Goal: Transaction & Acquisition: Subscribe to service/newsletter

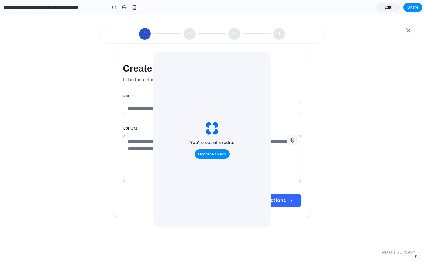
drag, startPoint x: 243, startPoint y: 89, endPoint x: 286, endPoint y: 168, distance: 90.0
click at [124, 96] on label "Name" at bounding box center [166, 96] width 86 height 6
click at [124, 102] on input "Name" at bounding box center [166, 109] width 86 height 14
click at [124, 96] on label "Name" at bounding box center [166, 96] width 86 height 6
click at [124, 102] on input "Name" at bounding box center [166, 109] width 86 height 14
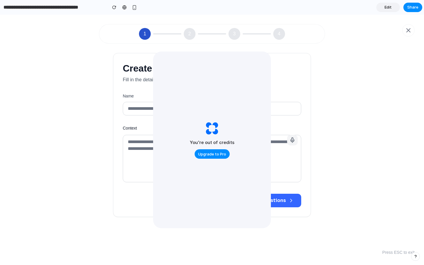
click at [279, 98] on label "Job Title" at bounding box center [258, 96] width 86 height 6
click at [279, 102] on input "Job Title" at bounding box center [258, 109] width 86 height 14
click at [279, 98] on label "Job Title" at bounding box center [258, 96] width 86 height 6
click at [279, 102] on input "Job Title" at bounding box center [258, 109] width 86 height 14
click at [279, 98] on label "Job Title" at bounding box center [258, 96] width 86 height 6
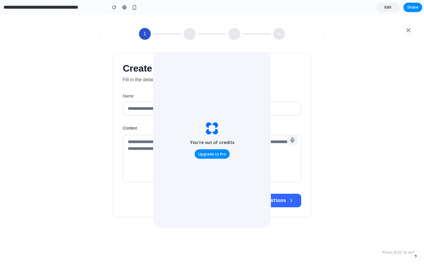
click at [279, 102] on input "Job Title" at bounding box center [258, 109] width 86 height 14
click at [128, 128] on label "Context" at bounding box center [212, 128] width 178 height 6
click at [128, 135] on textarea "Context" at bounding box center [212, 158] width 178 height 47
click at [128, 128] on label "Context" at bounding box center [212, 128] width 178 height 6
click at [128, 135] on textarea "Context" at bounding box center [212, 158] width 178 height 47
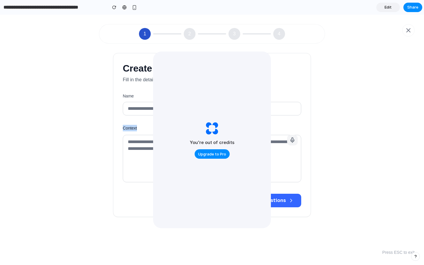
click at [128, 128] on label "Context" at bounding box center [212, 128] width 178 height 6
click at [128, 135] on textarea "Context" at bounding box center [212, 158] width 178 height 47
click at [142, 99] on div "Name" at bounding box center [166, 104] width 86 height 22
drag, startPoint x: 126, startPoint y: 78, endPoint x: 301, endPoint y: 153, distance: 189.6
click at [301, 153] on div "Create 360 Feedback Survey Fill in the details below to generate personalized f…" at bounding box center [211, 134] width 197 height 163
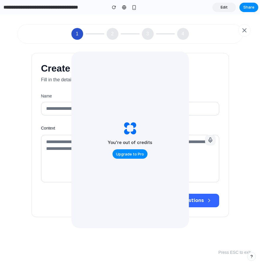
click at [253, 37] on div "1 2 3 4" at bounding box center [130, 33] width 260 height 29
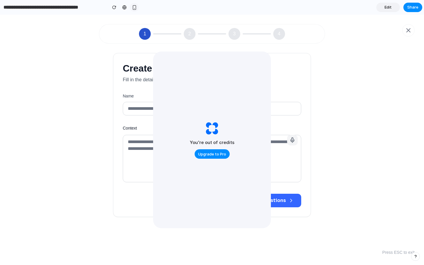
click at [135, 8] on div "button" at bounding box center [134, 7] width 5 height 5
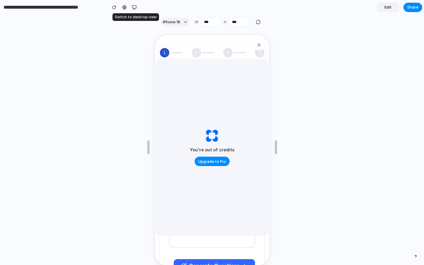
click at [134, 8] on div "button" at bounding box center [134, 7] width 5 height 5
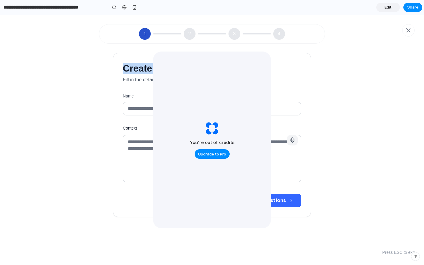
drag, startPoint x: 125, startPoint y: 68, endPoint x: 283, endPoint y: 73, distance: 158.0
click at [283, 73] on h1 "Create 360 Feedback Survey" at bounding box center [212, 68] width 178 height 11
drag, startPoint x: 125, startPoint y: 78, endPoint x: 210, endPoint y: 80, distance: 85.3
click at [210, 80] on p "Fill in the details below to generate personalized feedback questions" at bounding box center [212, 79] width 178 height 7
click at [131, 111] on input "Name" at bounding box center [166, 109] width 86 height 14
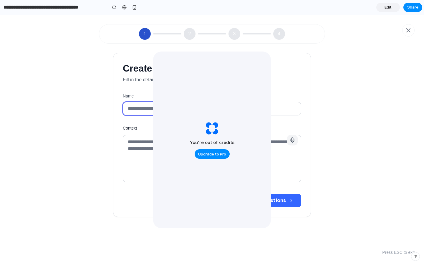
click at [131, 111] on input "Name" at bounding box center [166, 109] width 86 height 14
drag, startPoint x: 132, startPoint y: 111, endPoint x: 159, endPoint y: 111, distance: 27.4
click at [159, 111] on input "Name" at bounding box center [166, 109] width 86 height 14
click at [277, 107] on input "Job Title" at bounding box center [258, 109] width 86 height 14
click at [335, 124] on div "Create 360 Feedback Survey Fill in the details below to generate personalized f…" at bounding box center [211, 135] width 249 height 164
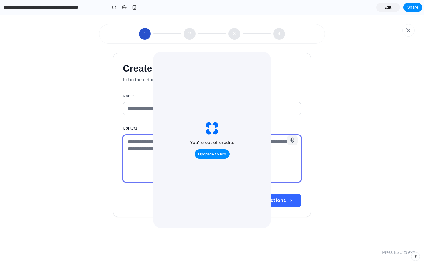
drag, startPoint x: 129, startPoint y: 142, endPoint x: 135, endPoint y: 142, distance: 5.6
click at [135, 142] on textarea "Context" at bounding box center [212, 158] width 178 height 47
drag, startPoint x: 291, startPoint y: 139, endPoint x: 291, endPoint y: 146, distance: 6.8
click at [291, 146] on div at bounding box center [212, 159] width 178 height 49
click at [291, 139] on icon "button" at bounding box center [291, 139] width 1 height 3
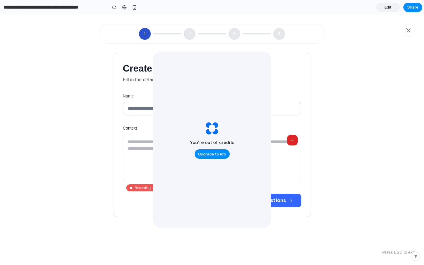
click at [293, 141] on div "button" at bounding box center [292, 140] width 6 height 6
click at [219, 155] on span "Upgrade to Pro" at bounding box center [212, 154] width 28 height 6
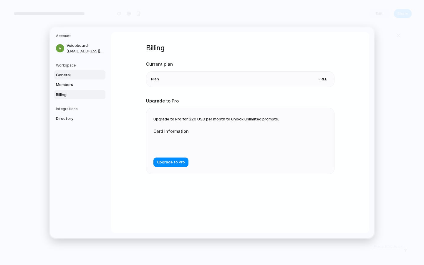
click at [60, 73] on span "General" at bounding box center [75, 75] width 38 height 6
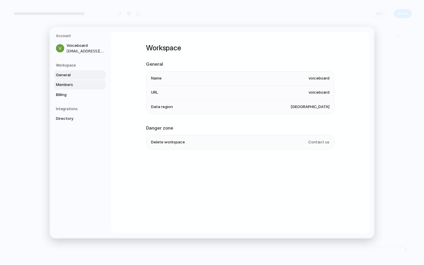
click at [60, 86] on span "Members" at bounding box center [75, 85] width 38 height 6
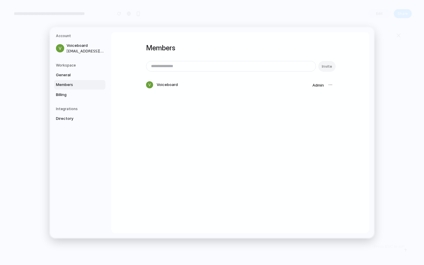
click at [182, 66] on input "email" at bounding box center [230, 66] width 169 height 10
type input "**********"
click at [329, 64] on span "Invite" at bounding box center [326, 66] width 10 height 6
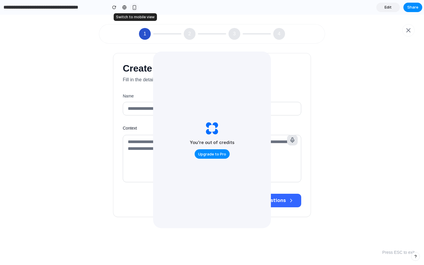
click at [134, 6] on div "button" at bounding box center [134, 7] width 5 height 5
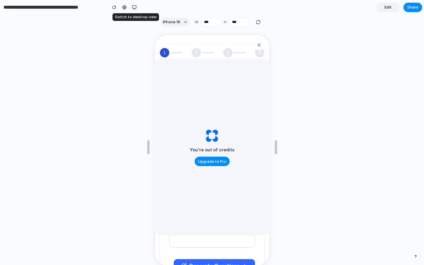
click at [134, 6] on div "button" at bounding box center [134, 7] width 5 height 5
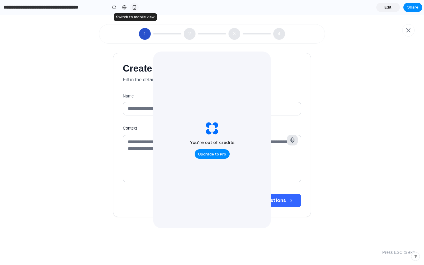
click at [134, 6] on div "button" at bounding box center [134, 7] width 5 height 5
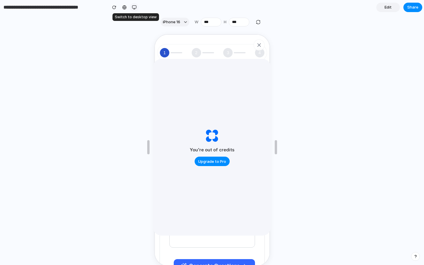
click at [134, 6] on div "button" at bounding box center [134, 7] width 5 height 5
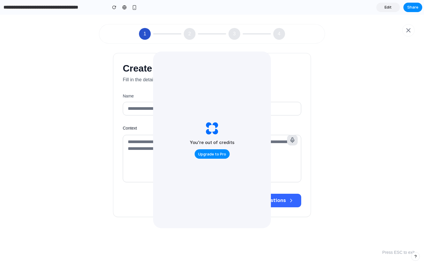
click at [293, 46] on div "1 2 3 4" at bounding box center [212, 33] width 424 height 29
click at [407, 8] on span "Share" at bounding box center [412, 7] width 11 height 6
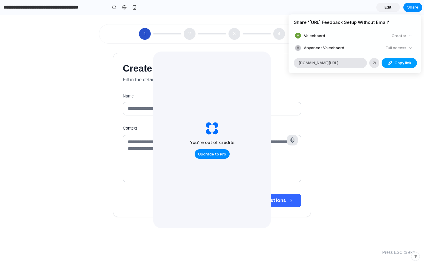
click at [401, 62] on span "Copy link" at bounding box center [402, 63] width 17 height 6
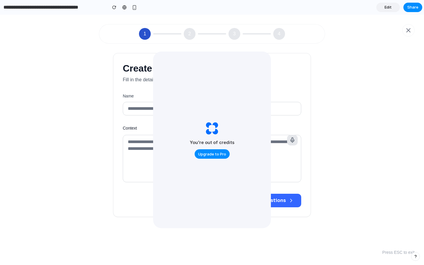
click at [278, 24] on div "Share ' [URL] Feedback Setup Without Email ' Voiceboard Creator Anyone at Voice…" at bounding box center [212, 132] width 424 height 265
click at [309, 55] on div "Create 360 Feedback Survey Fill in the details below to generate personalized f…" at bounding box center [211, 134] width 197 height 163
click at [212, 132] on div at bounding box center [212, 132] width 0 height 0
click at [84, 44] on div "1 2 3 4" at bounding box center [212, 33] width 424 height 29
drag, startPoint x: 124, startPoint y: 69, endPoint x: 153, endPoint y: 183, distance: 117.3
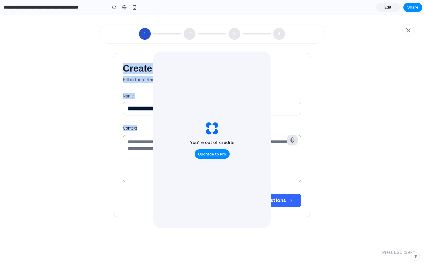
click at [153, 168] on div "Create 360 Feedback Survey Fill in the details below to generate personalized f…" at bounding box center [211, 134] width 197 height 163
click at [117, 194] on div "Create 360 Feedback Survey Fill in the details below to generate personalized f…" at bounding box center [211, 134] width 197 height 163
click at [208, 156] on span "Upgrade to Pro" at bounding box center [212, 154] width 28 height 6
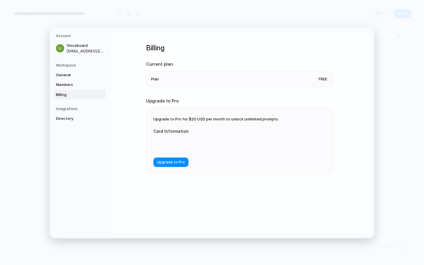
click at [209, 80] on li "Plan Free" at bounding box center [240, 78] width 178 height 15
click at [179, 163] on span "Upgrade to Pro" at bounding box center [171, 162] width 28 height 6
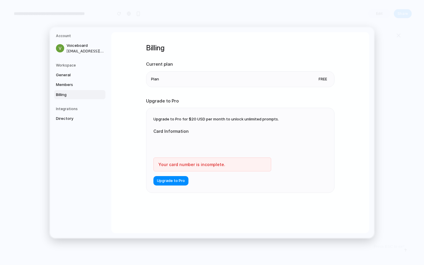
click at [181, 139] on div at bounding box center [212, 143] width 118 height 15
click at [259, 181] on form "Card Information Your card number is incomplete. Upgrade to Pro" at bounding box center [212, 153] width 118 height 63
click at [192, 173] on form "Card Information Your card number is incomplete. Upgrade to Pro" at bounding box center [212, 153] width 118 height 63
click at [259, 147] on div at bounding box center [212, 143] width 118 height 15
